Goal: Check status

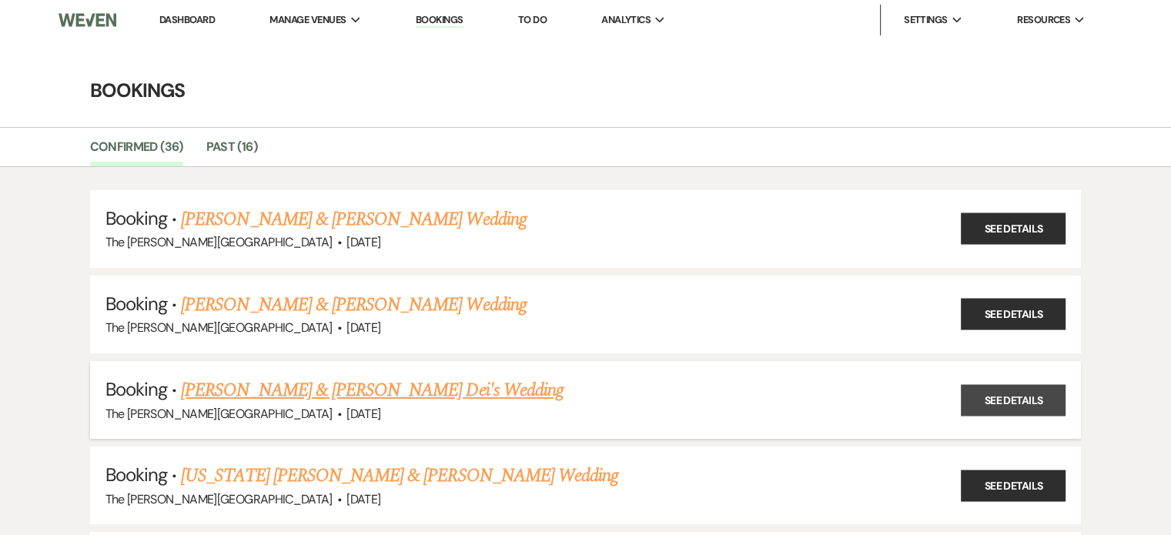
click at [1004, 396] on link "See Details" at bounding box center [1013, 400] width 105 height 32
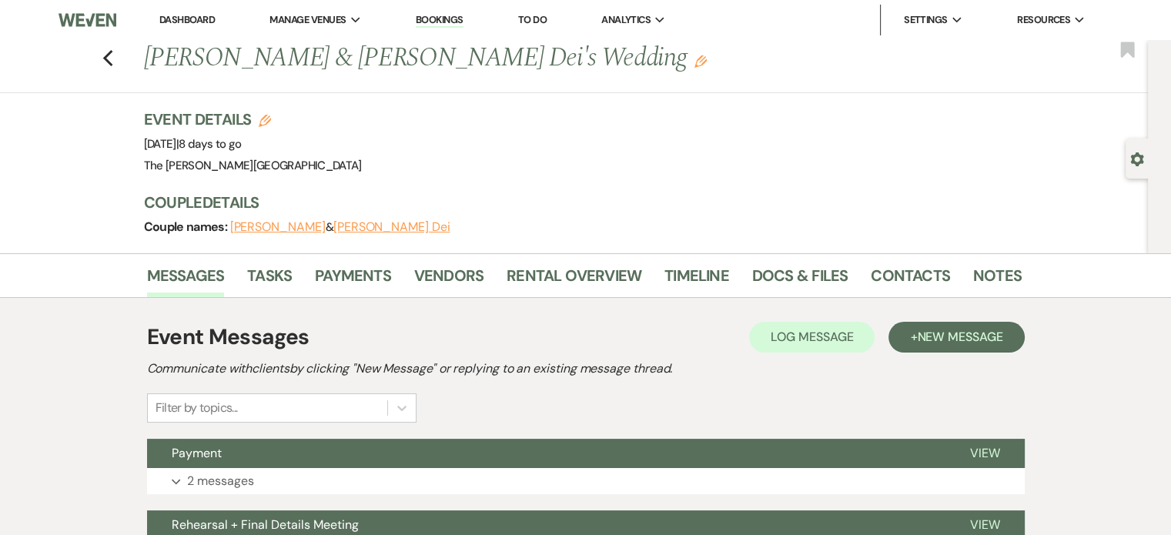
click at [374, 230] on button "[PERSON_NAME] Dei" at bounding box center [391, 227] width 117 height 12
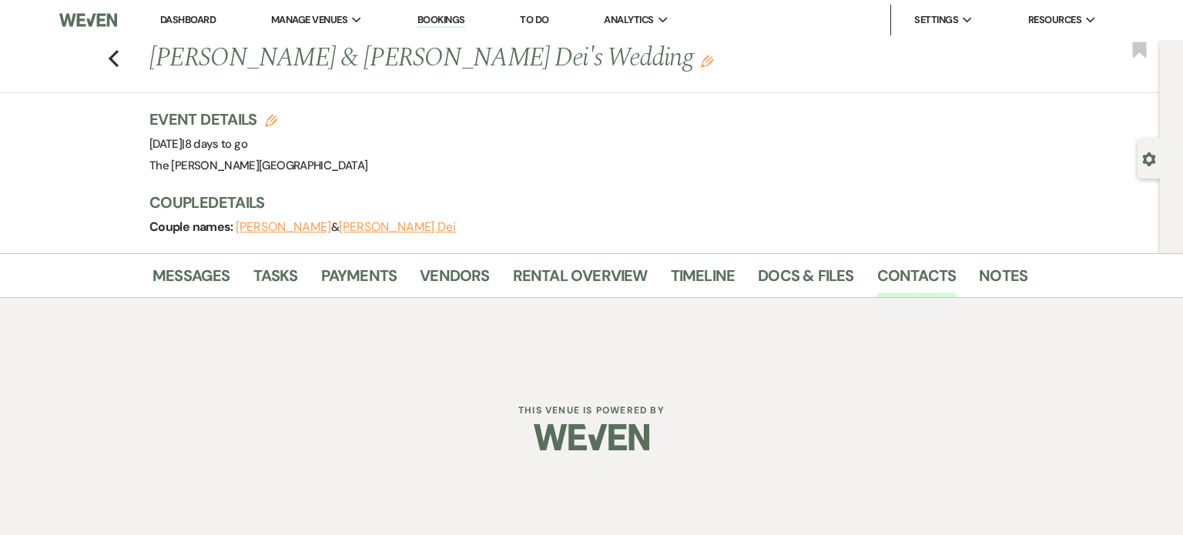
select select "1"
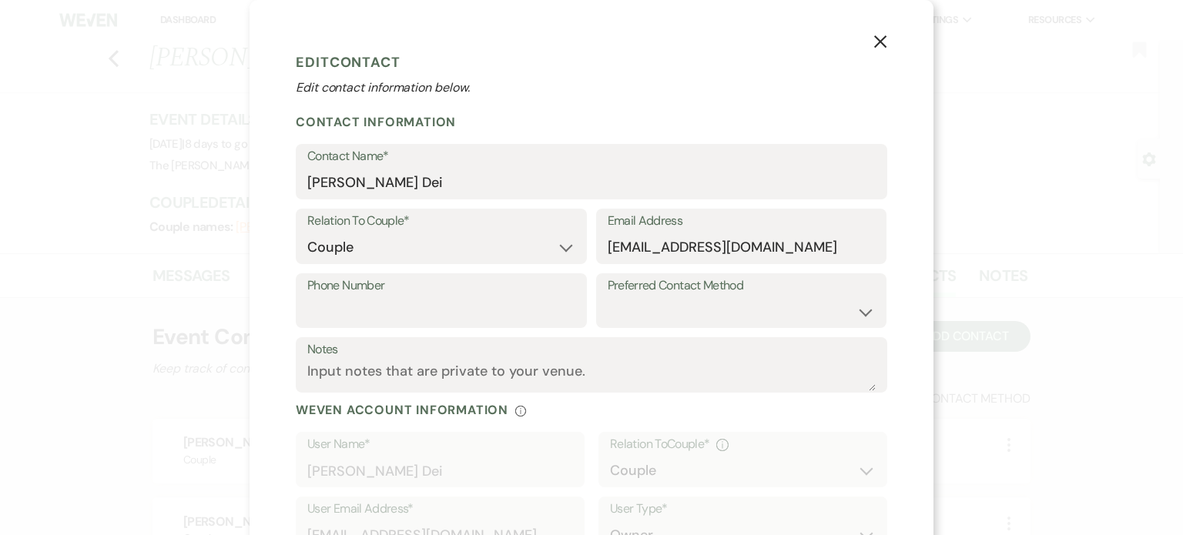
click at [876, 40] on use "button" at bounding box center [880, 41] width 12 height 12
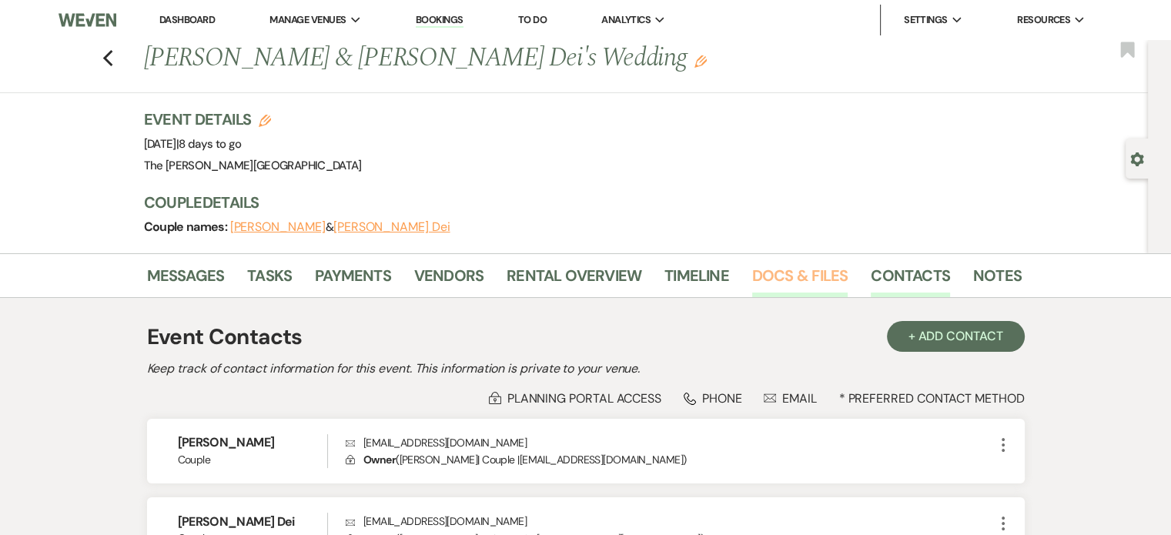
click at [786, 271] on link "Docs & Files" at bounding box center [800, 280] width 96 height 34
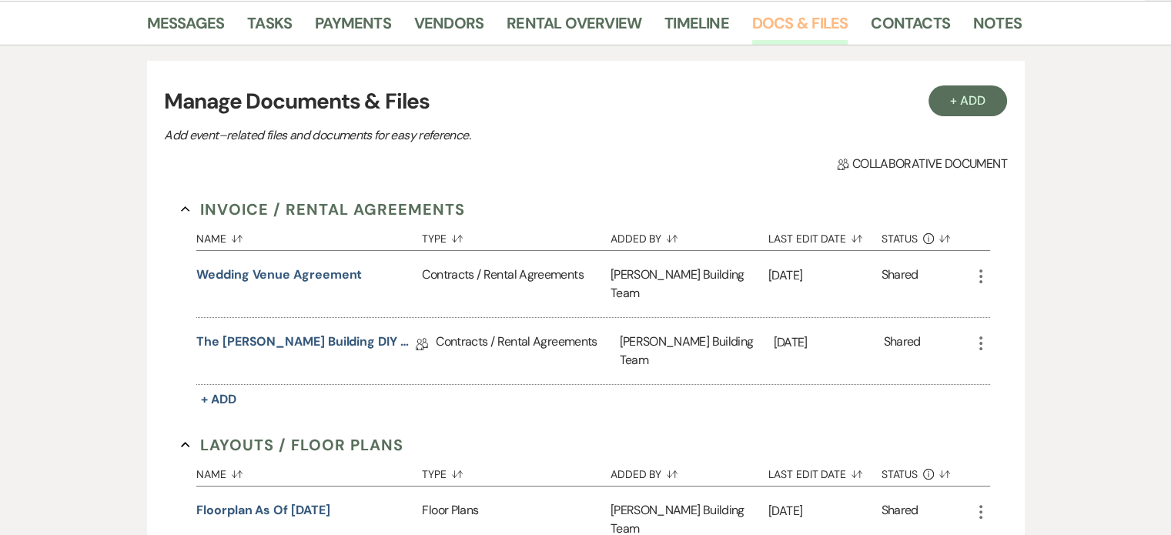
scroll to position [292, 0]
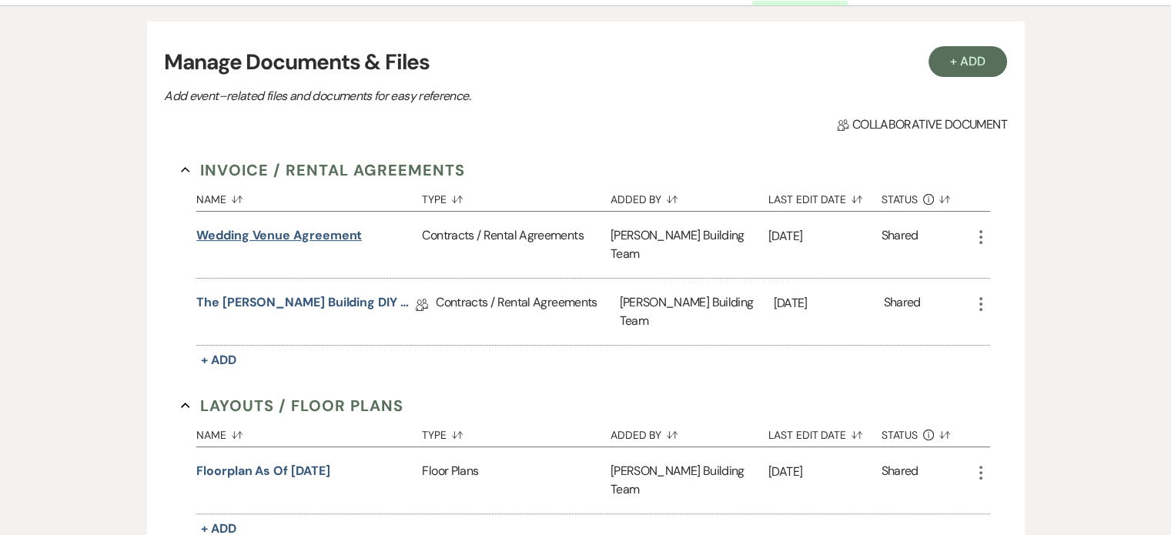
click at [333, 231] on button "Wedding Venue Agreement" at bounding box center [279, 235] width 166 height 18
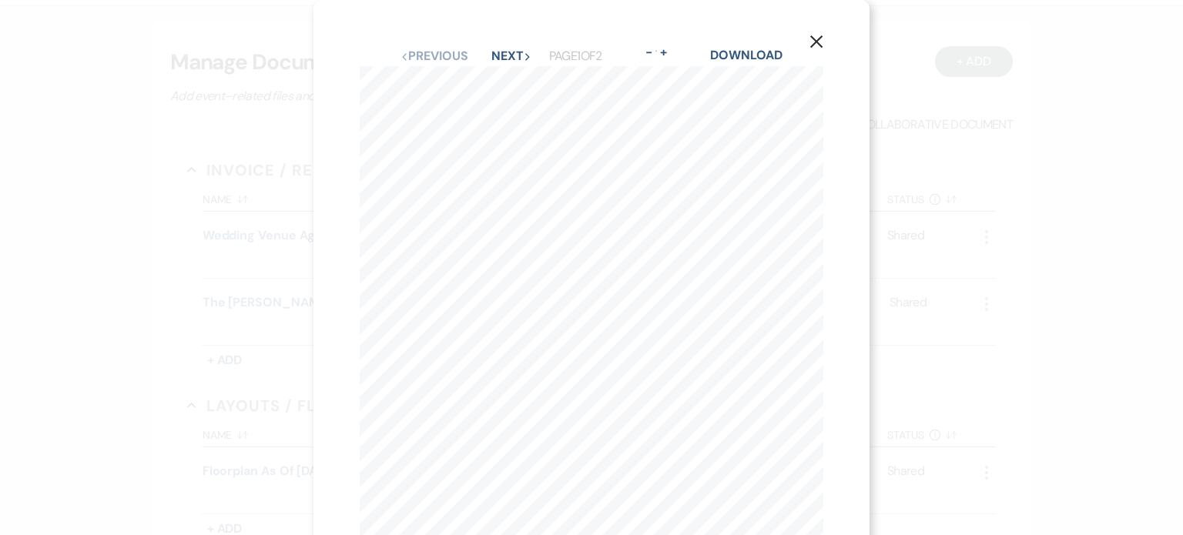
click at [810, 45] on icon "X" at bounding box center [816, 42] width 14 height 14
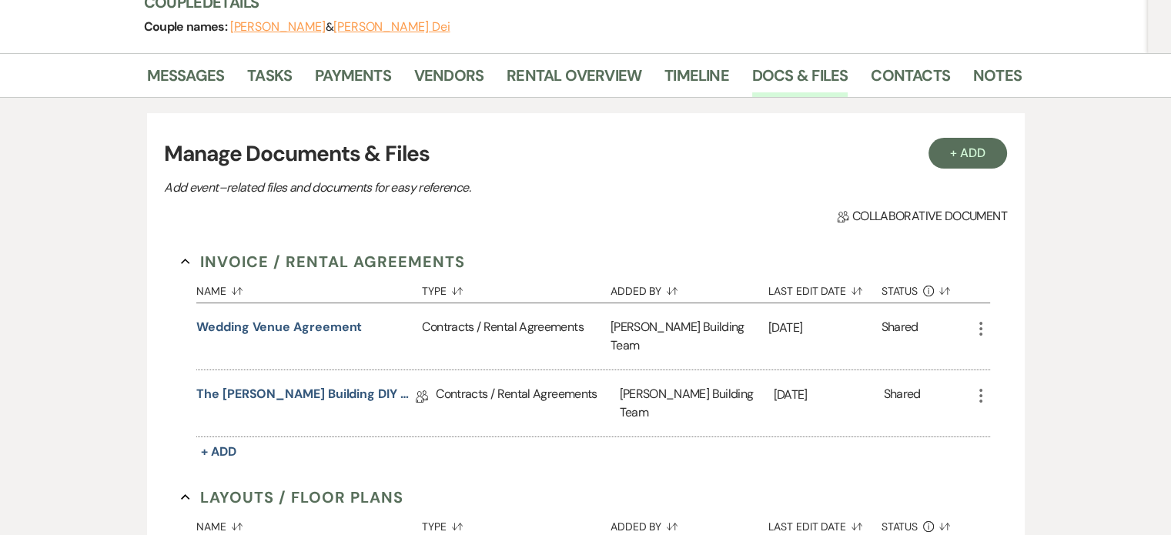
scroll to position [0, 0]
